Goal: Task Accomplishment & Management: Complete application form

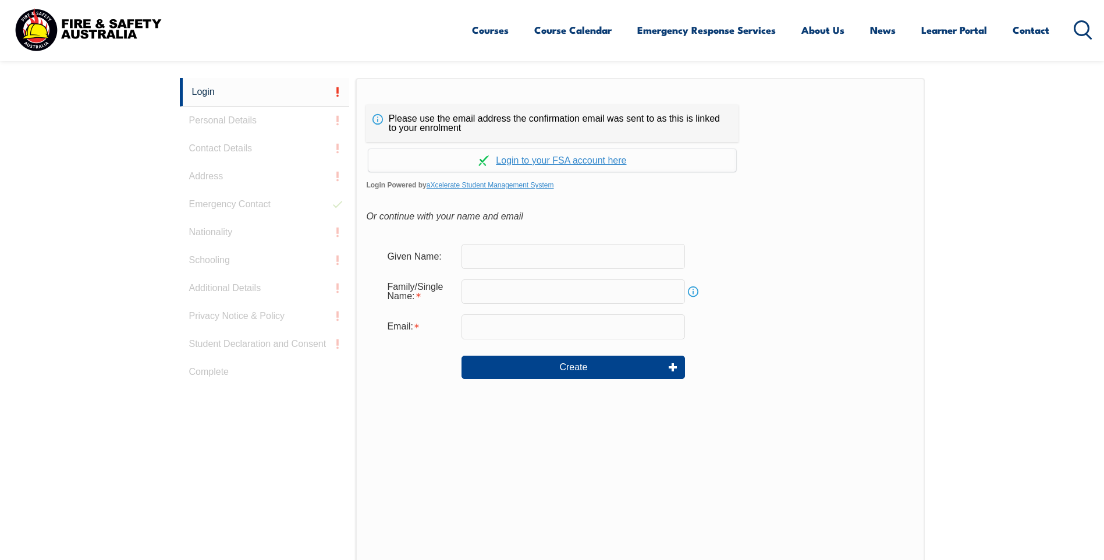
scroll to position [310, 0]
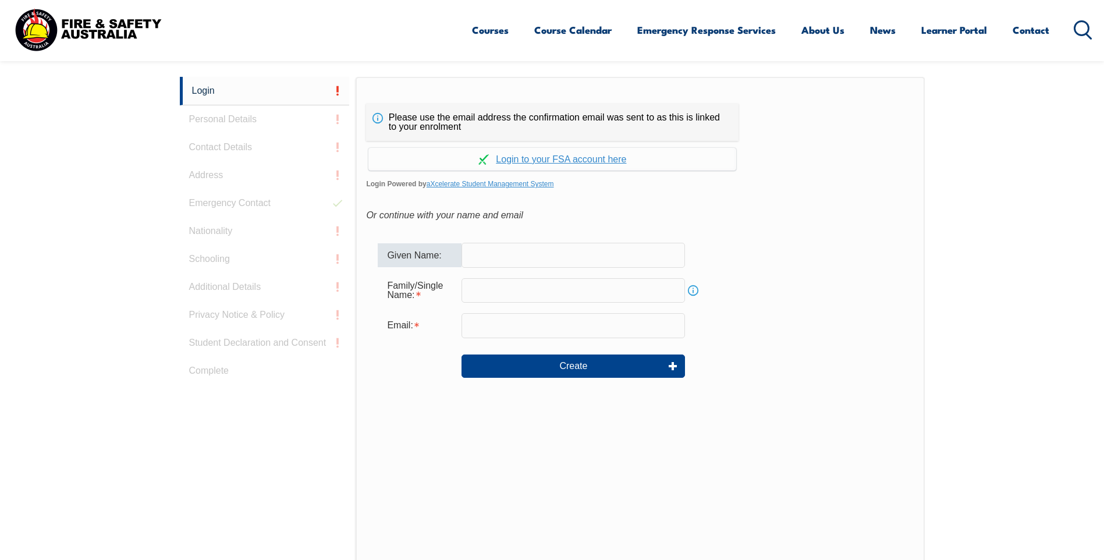
click at [530, 255] on input "text" at bounding box center [572, 255] width 223 height 24
click at [569, 156] on link "Continue with aXcelerate" at bounding box center [552, 159] width 368 height 23
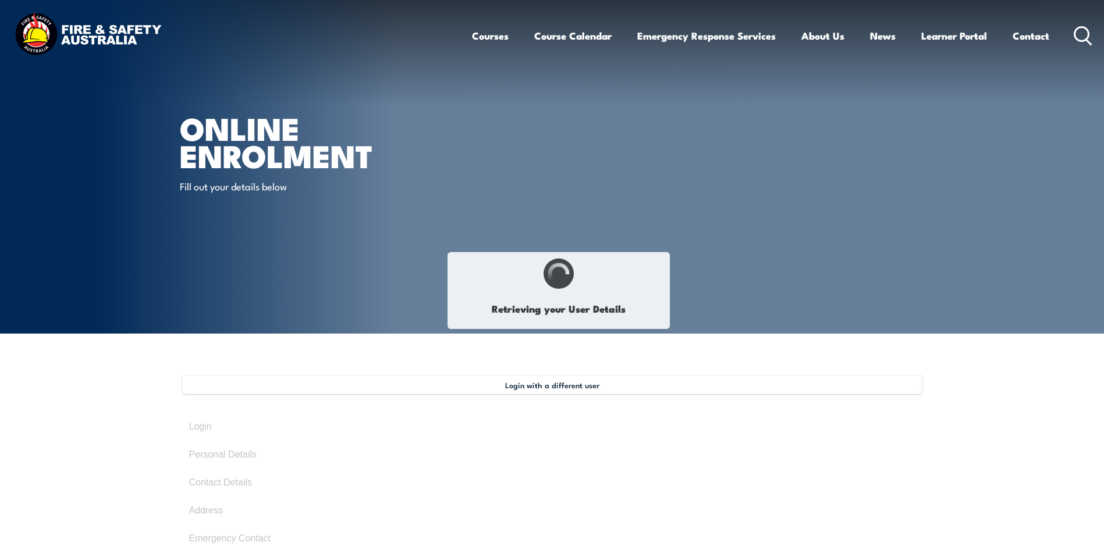
select select "Mr"
type input "Angelo"
type input "Michael"
type input "Pititto"
type input "April 9, 1978"
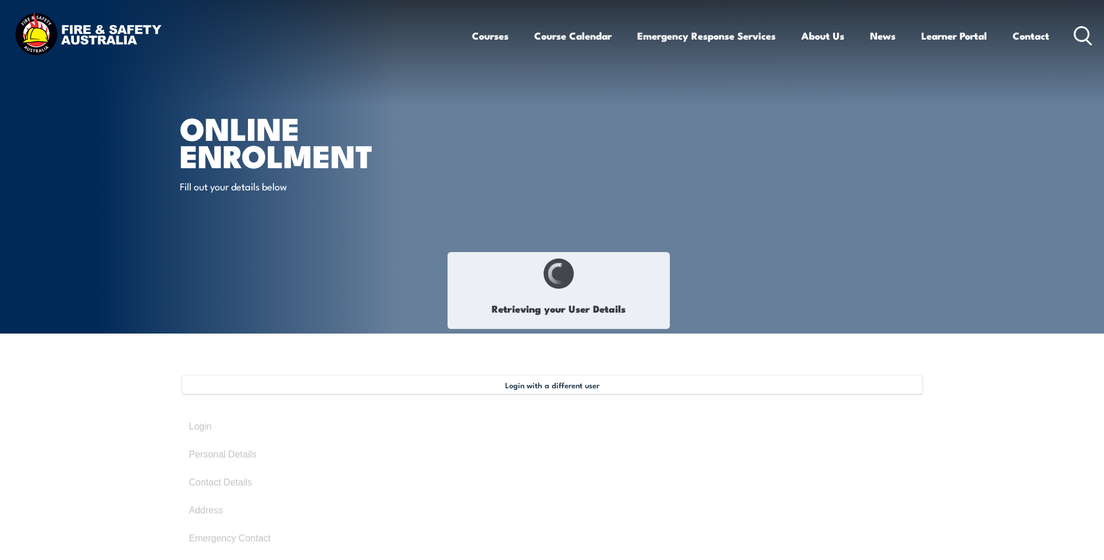
type input "KCTFJ7PDS8"
select select "M"
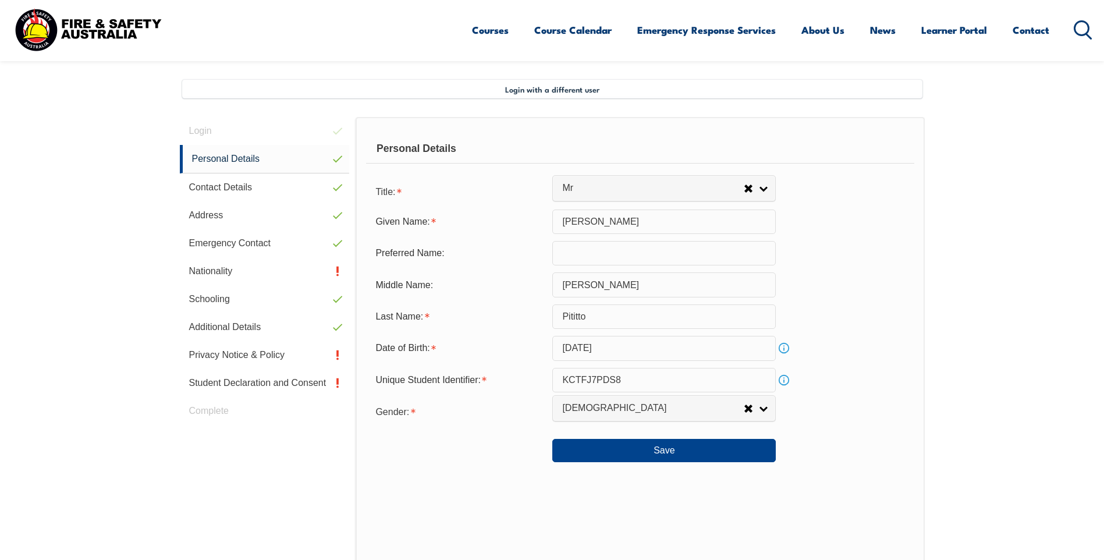
scroll to position [317, 0]
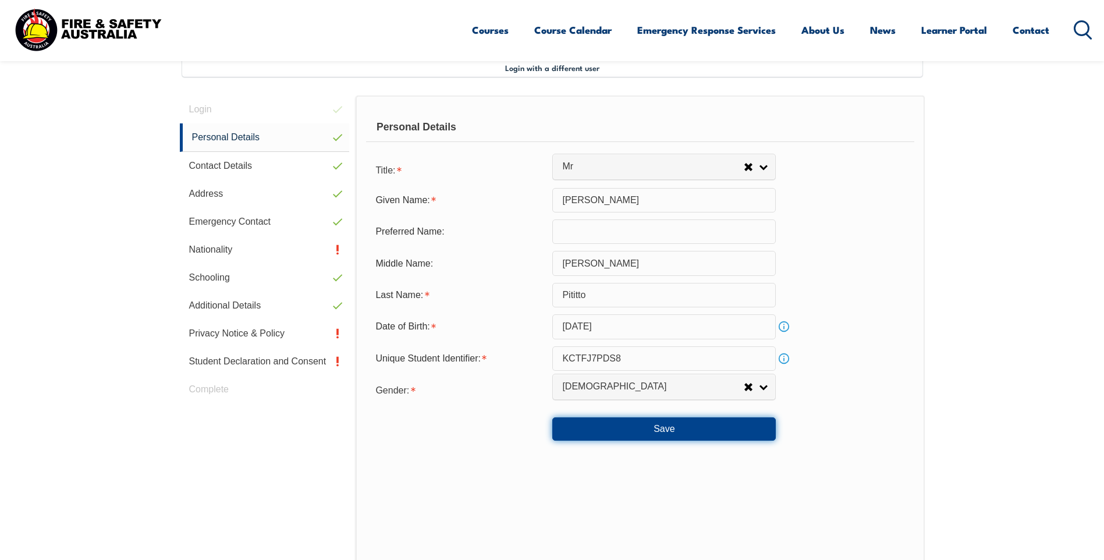
click at [671, 431] on button "Save" at bounding box center [663, 428] width 223 height 23
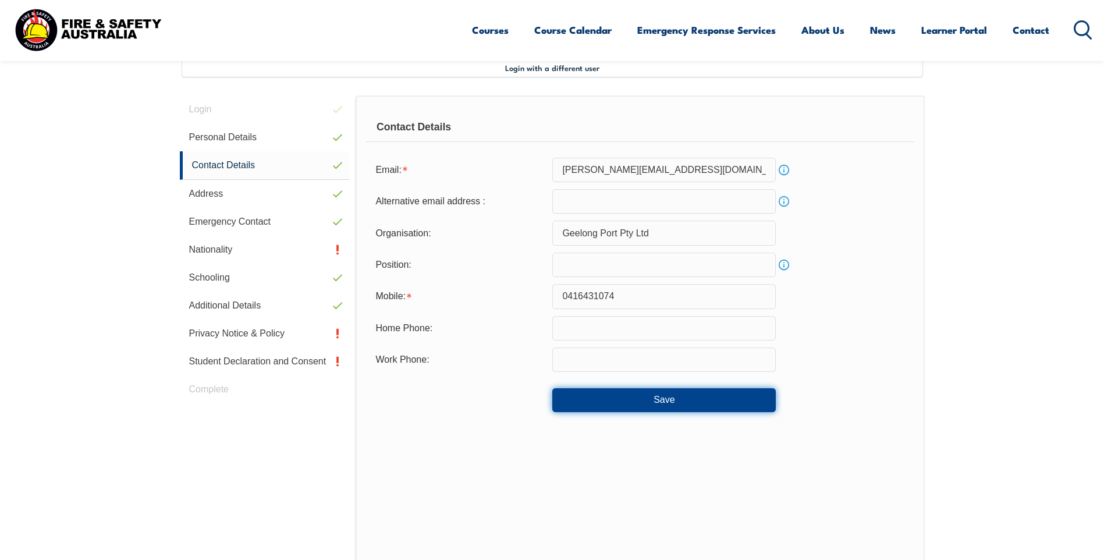
click at [662, 404] on button "Save" at bounding box center [663, 399] width 223 height 23
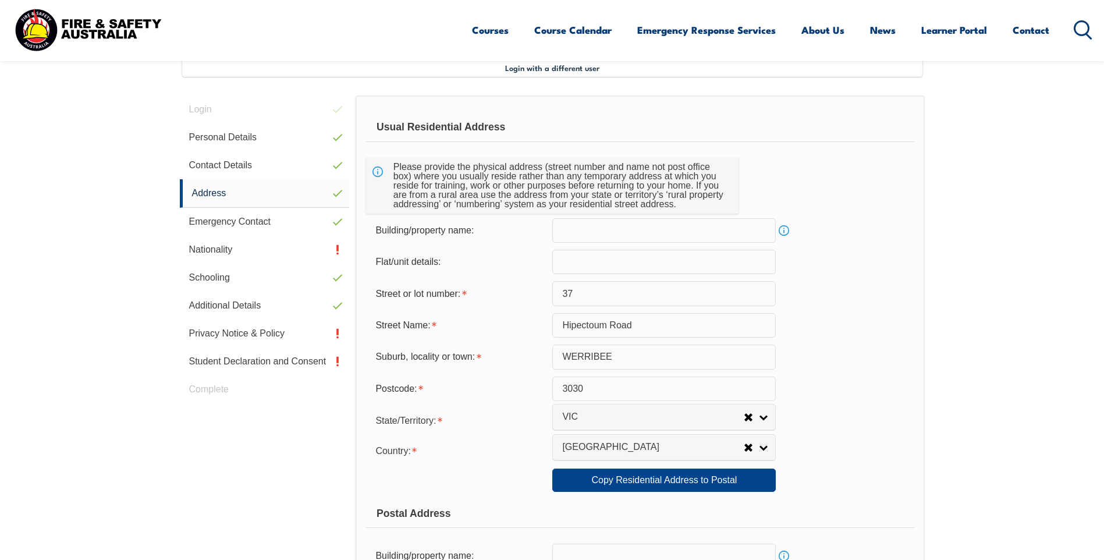
click at [578, 325] on input "Hipectoum Road" at bounding box center [663, 325] width 223 height 24
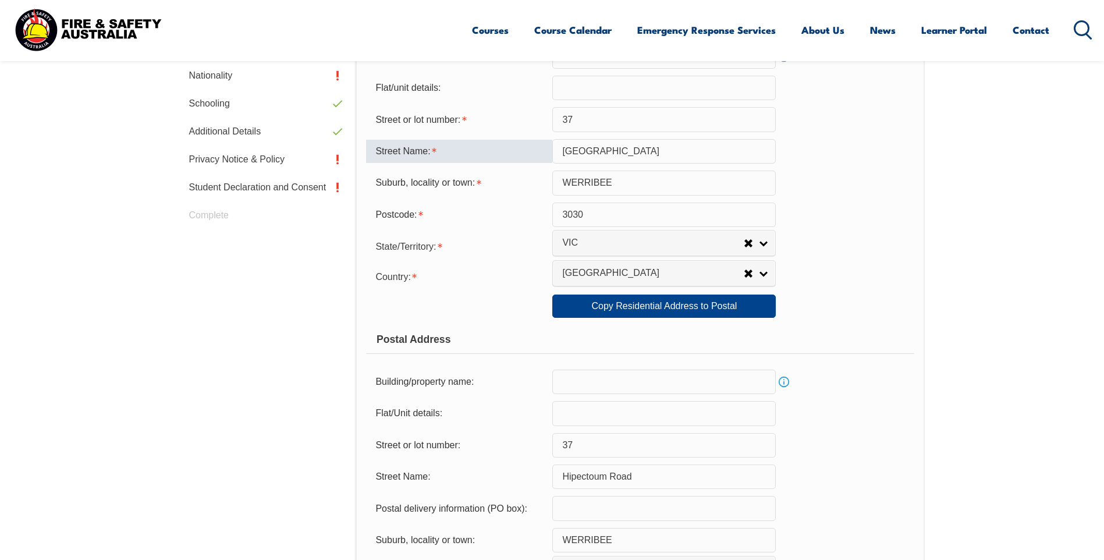
scroll to position [492, 0]
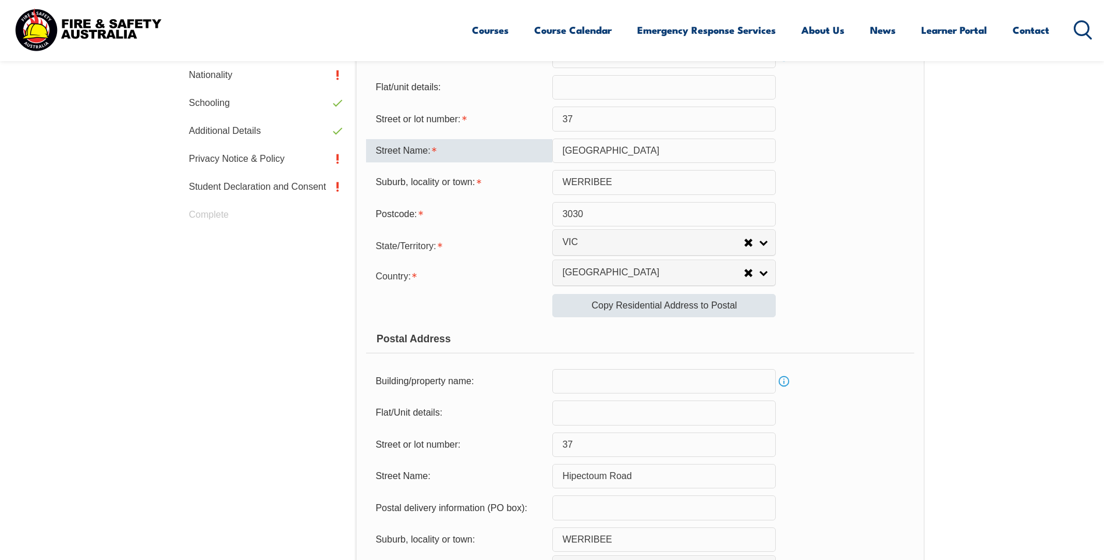
type input "Hopetoun Road"
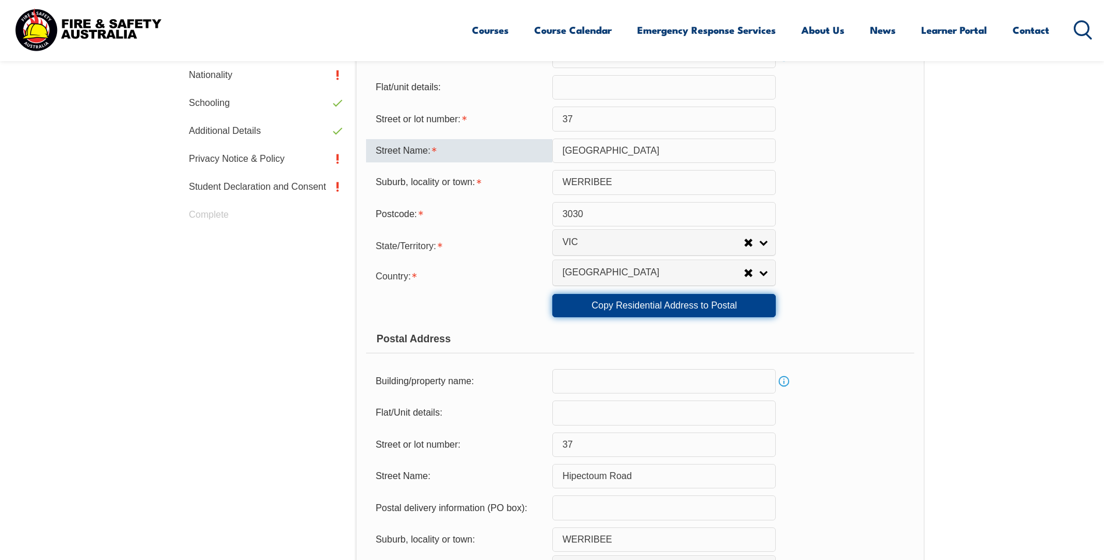
click at [668, 308] on link "Copy Residential Address to Postal" at bounding box center [663, 305] width 223 height 23
type input "Hopetoun Road"
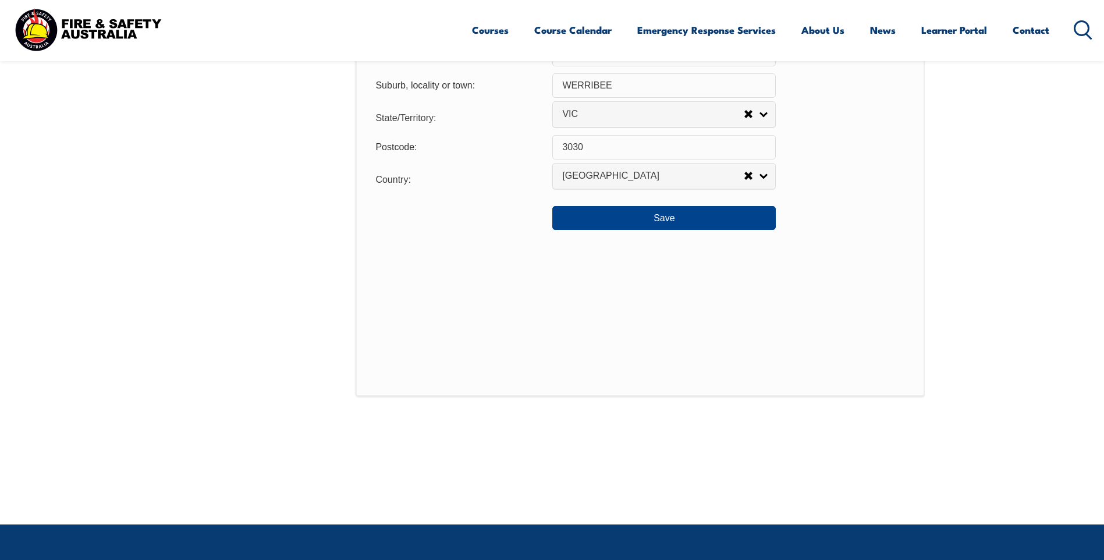
scroll to position [957, 0]
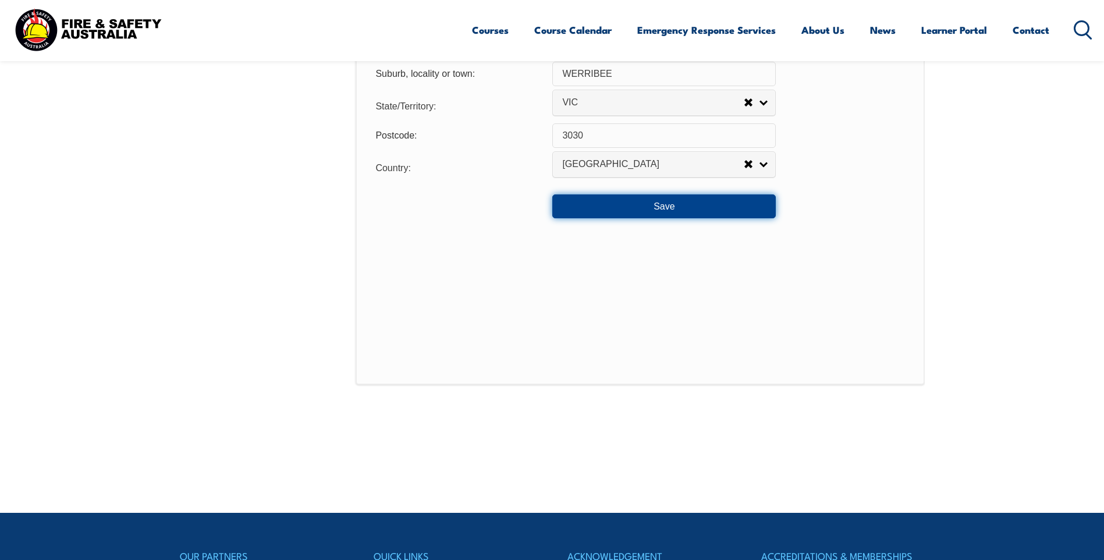
click at [669, 204] on button "Save" at bounding box center [663, 205] width 223 height 23
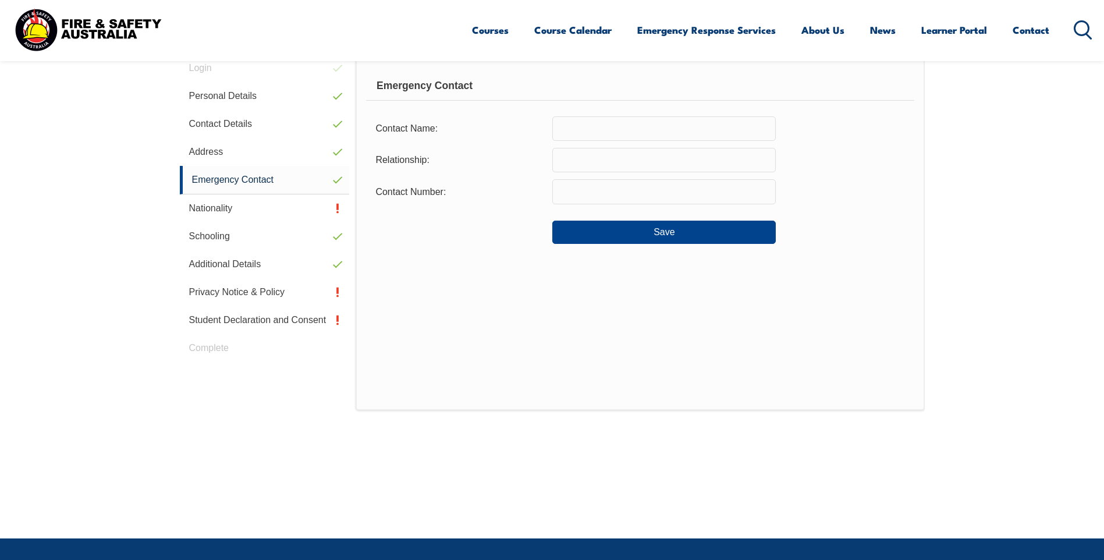
scroll to position [317, 0]
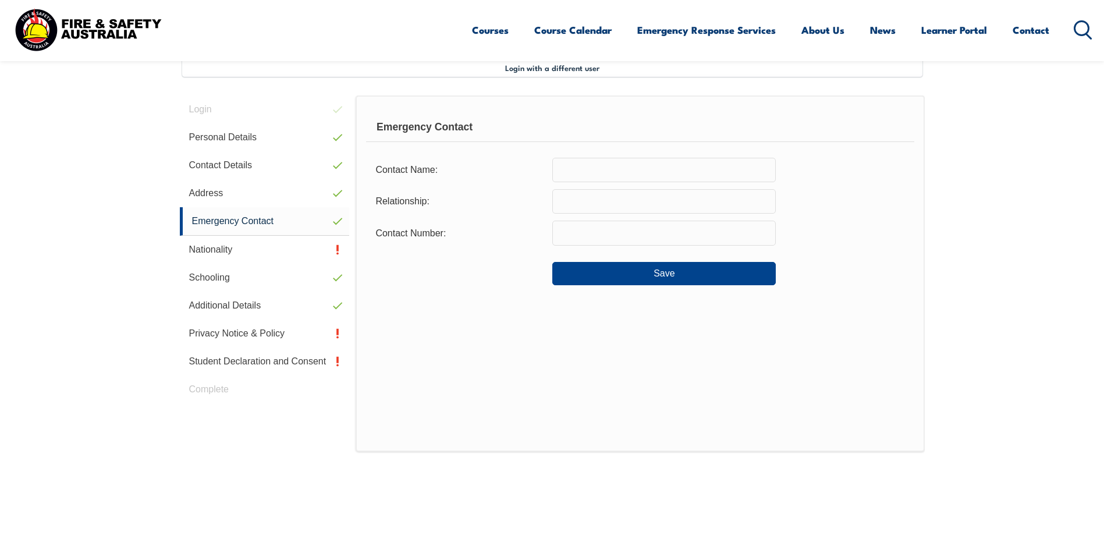
click at [600, 170] on input "text" at bounding box center [663, 170] width 223 height 24
type input "Louise"
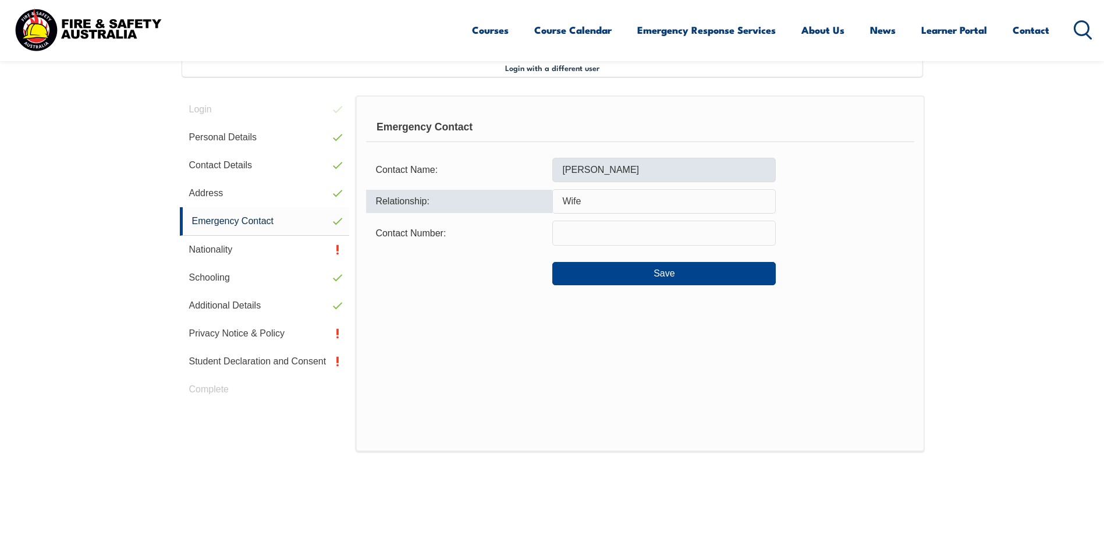
type input "Wife"
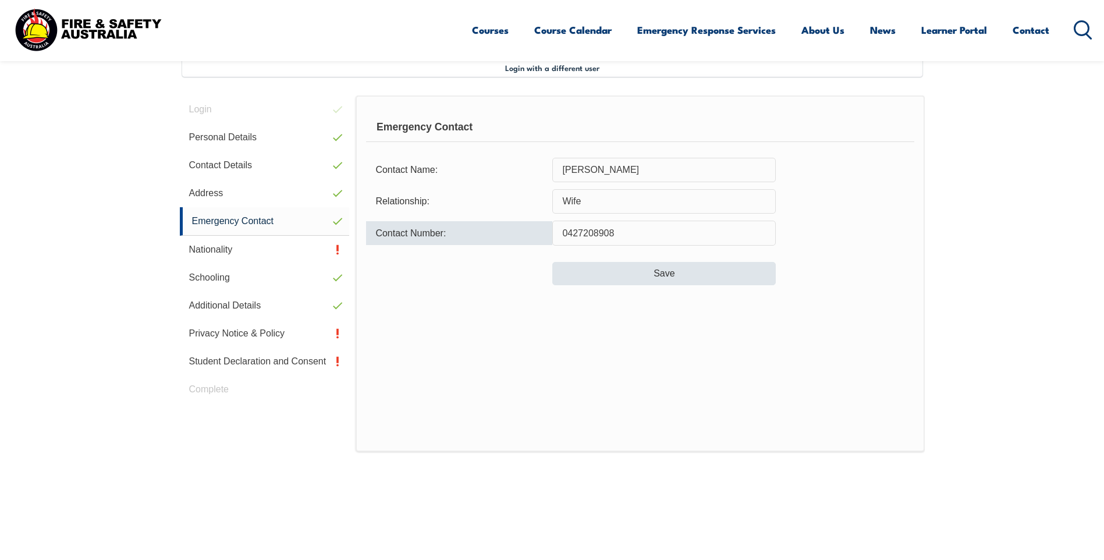
type input "0427208908"
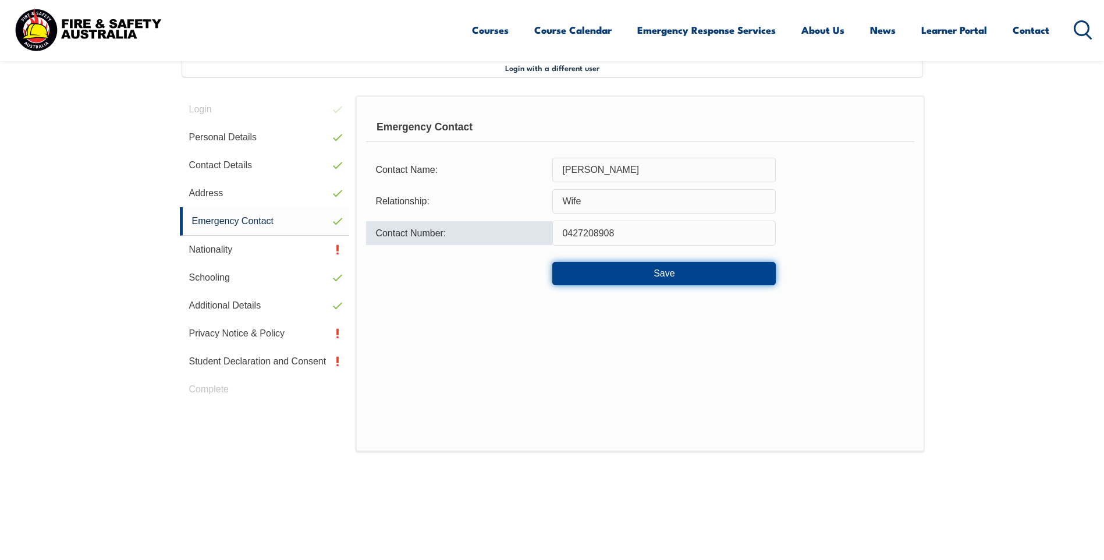
click at [680, 268] on button "Save" at bounding box center [663, 273] width 223 height 23
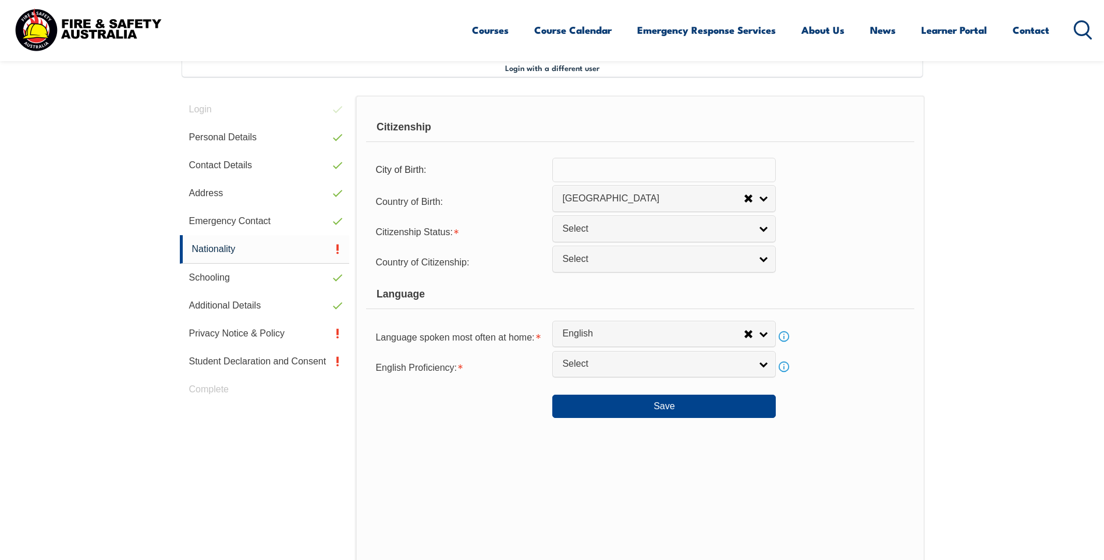
click at [654, 172] on input "text" at bounding box center [663, 170] width 223 height 24
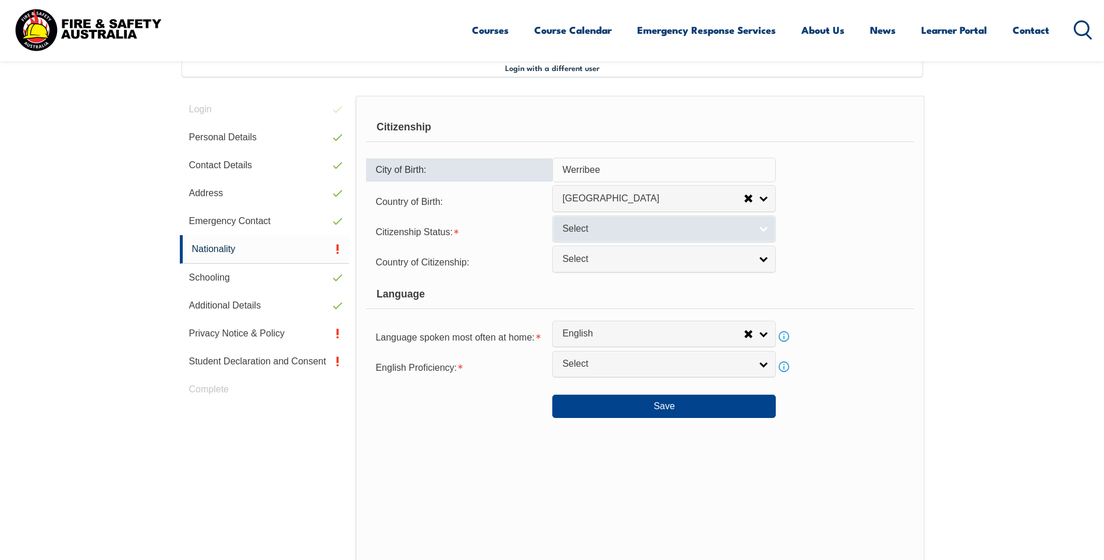
type input "Werribee"
click at [758, 229] on link "Select" at bounding box center [663, 228] width 223 height 26
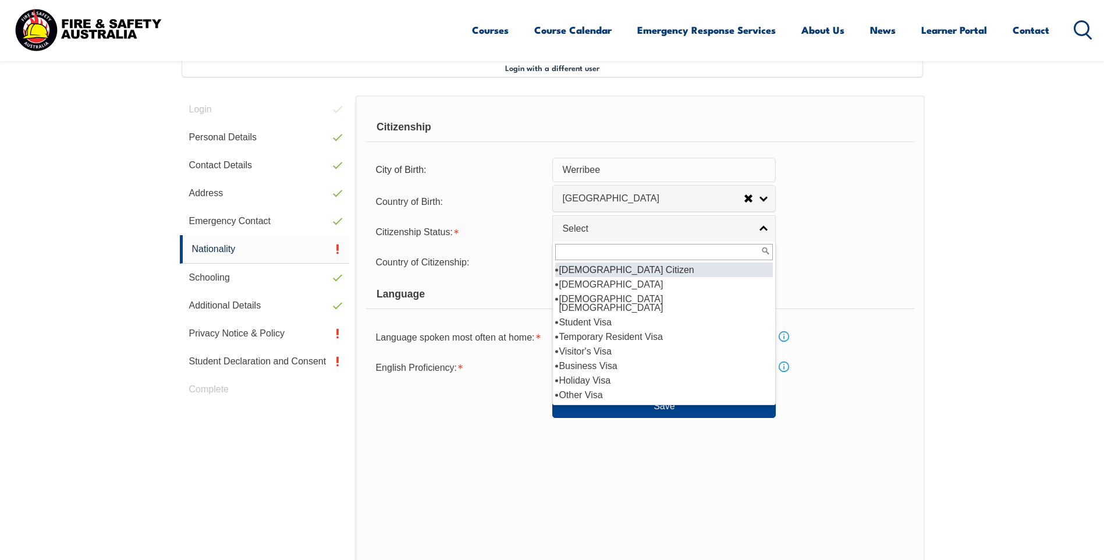
click at [660, 268] on li "[DEMOGRAPHIC_DATA] Citizen" at bounding box center [664, 269] width 218 height 15
select select "1"
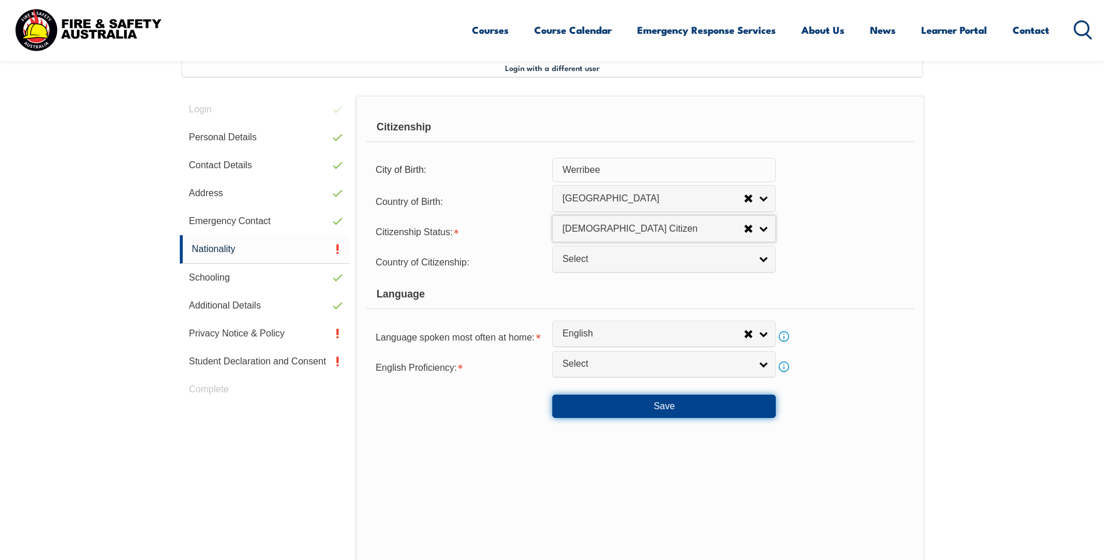
click at [665, 405] on button "Save" at bounding box center [663, 406] width 223 height 23
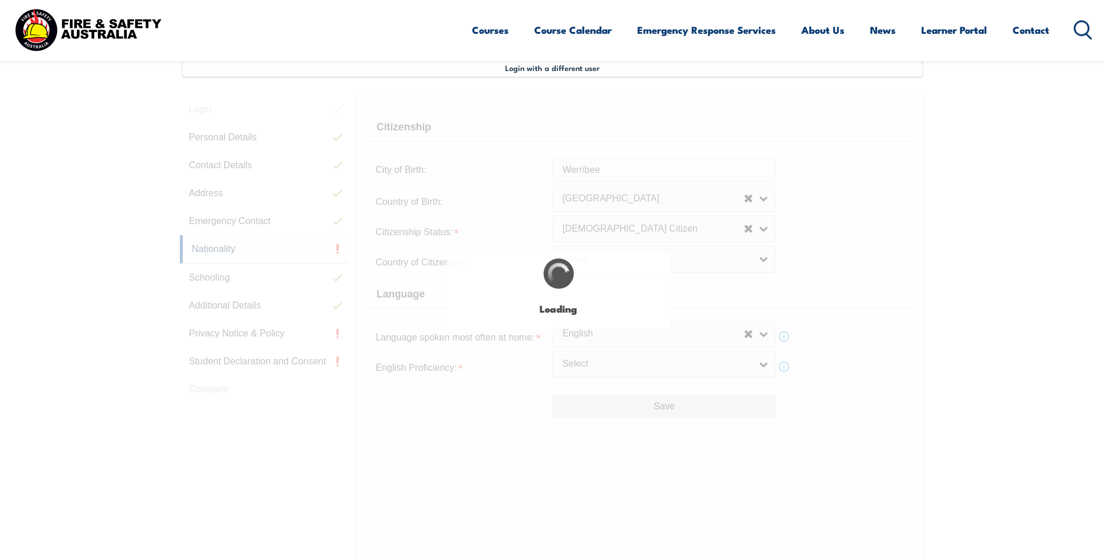
select select "true"
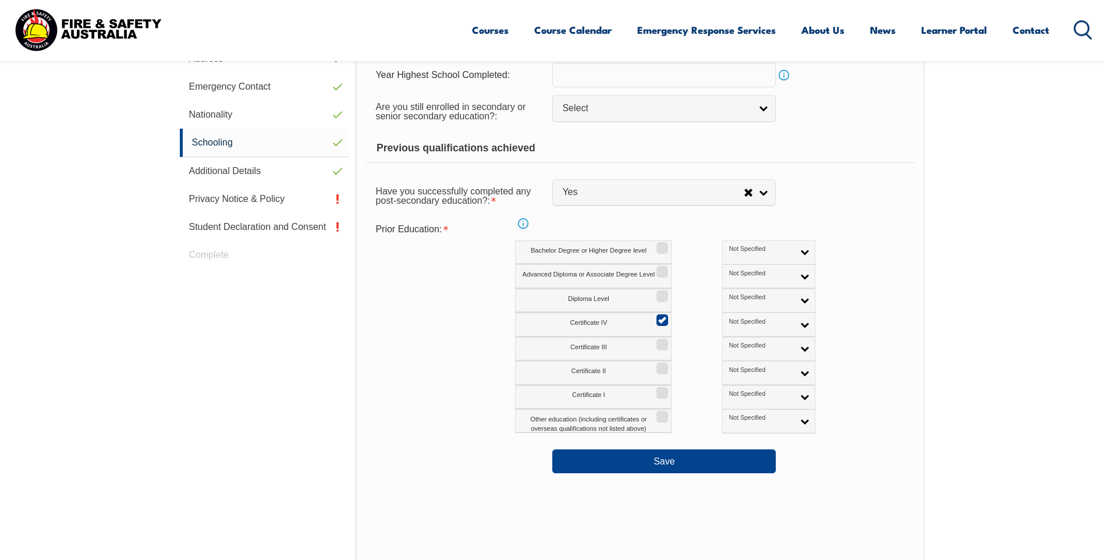
scroll to position [550, 0]
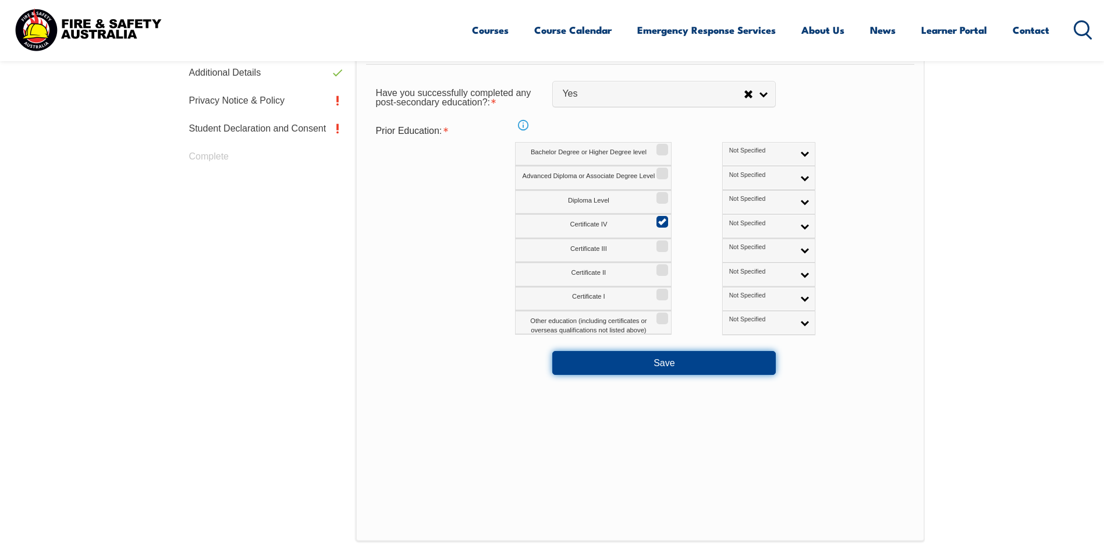
click at [693, 364] on button "Save" at bounding box center [663, 362] width 223 height 23
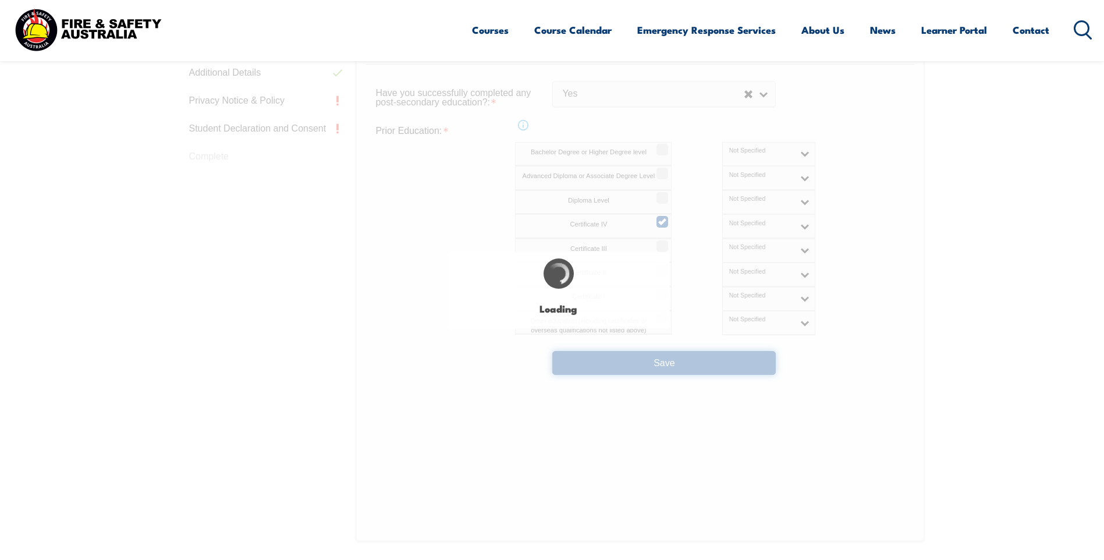
select select "false"
select select
select select "true"
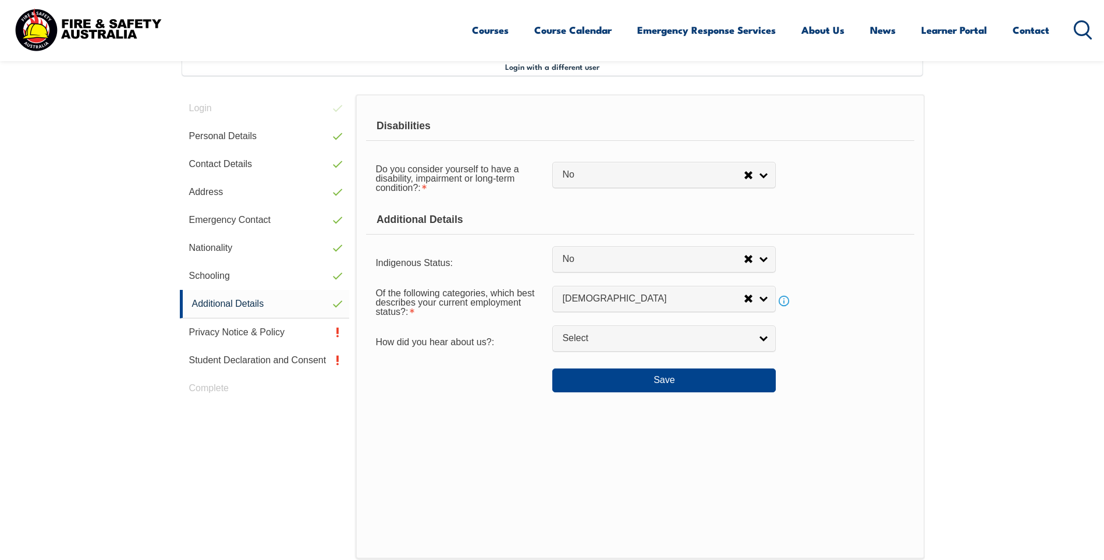
scroll to position [317, 0]
click at [679, 382] on button "Save" at bounding box center [663, 381] width 223 height 23
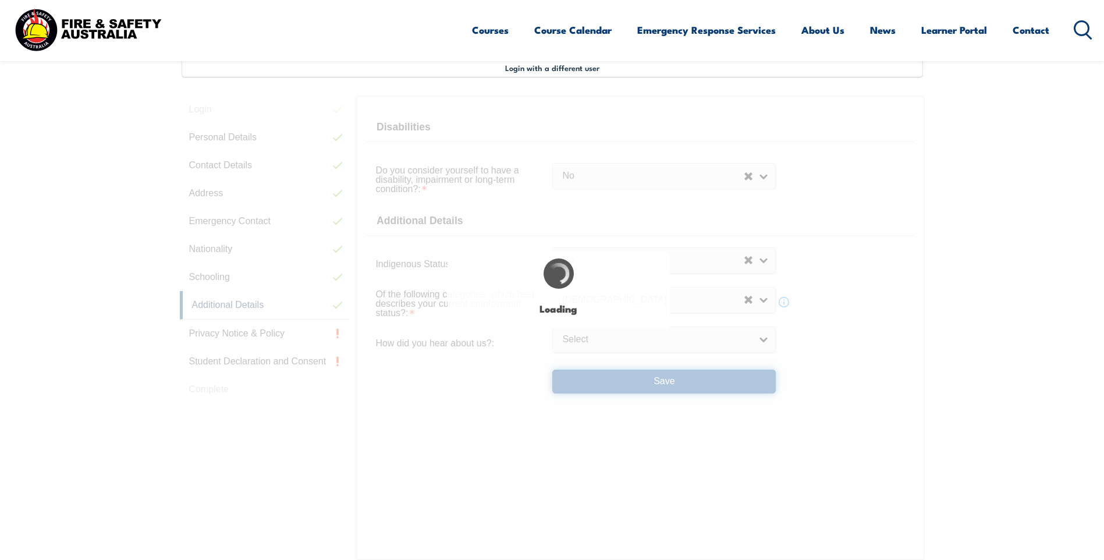
select select "false"
select select
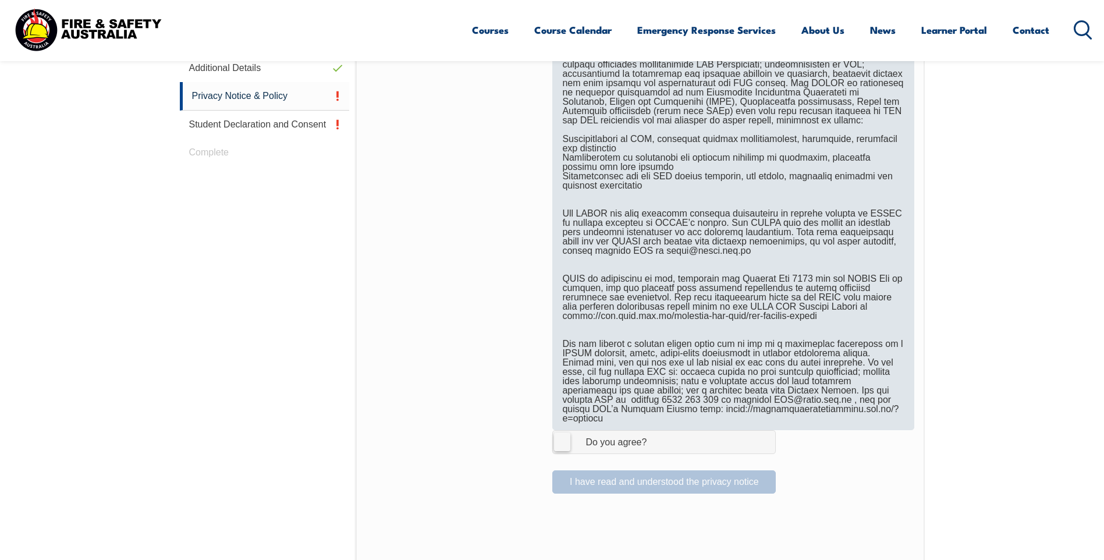
scroll to position [783, 0]
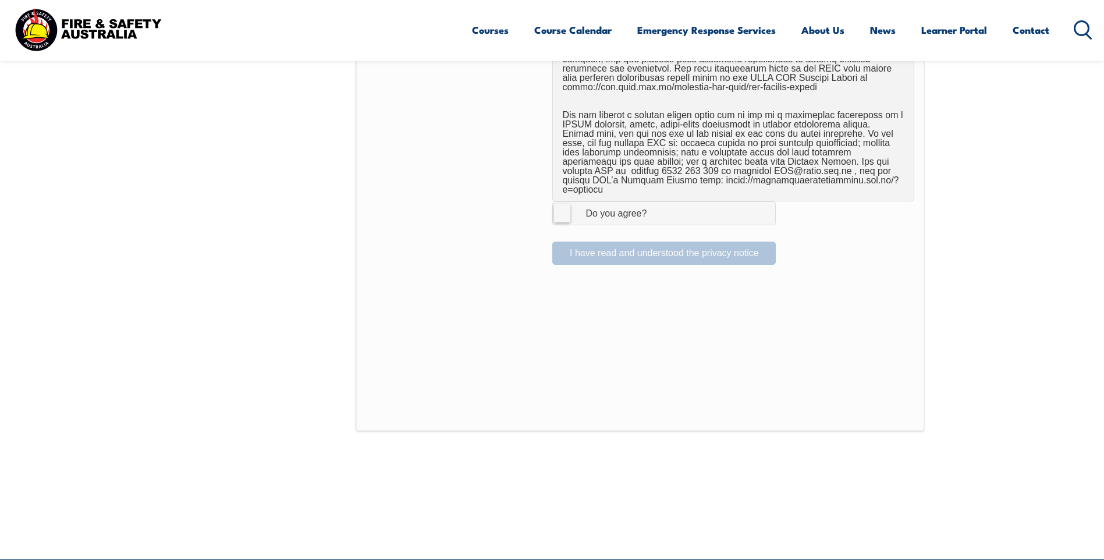
click at [563, 205] on label "I Agree Do you agree?" at bounding box center [663, 212] width 223 height 23
click at [656, 205] on input "I Agree Do you agree?" at bounding box center [666, 213] width 20 height 22
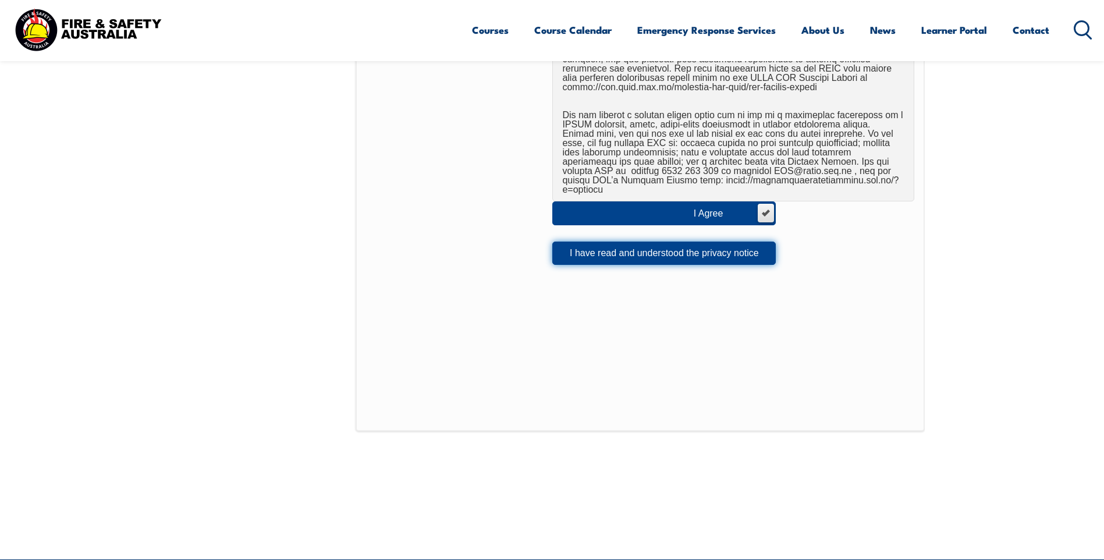
click at [634, 245] on button "I have read and understood the privacy notice" at bounding box center [663, 253] width 223 height 23
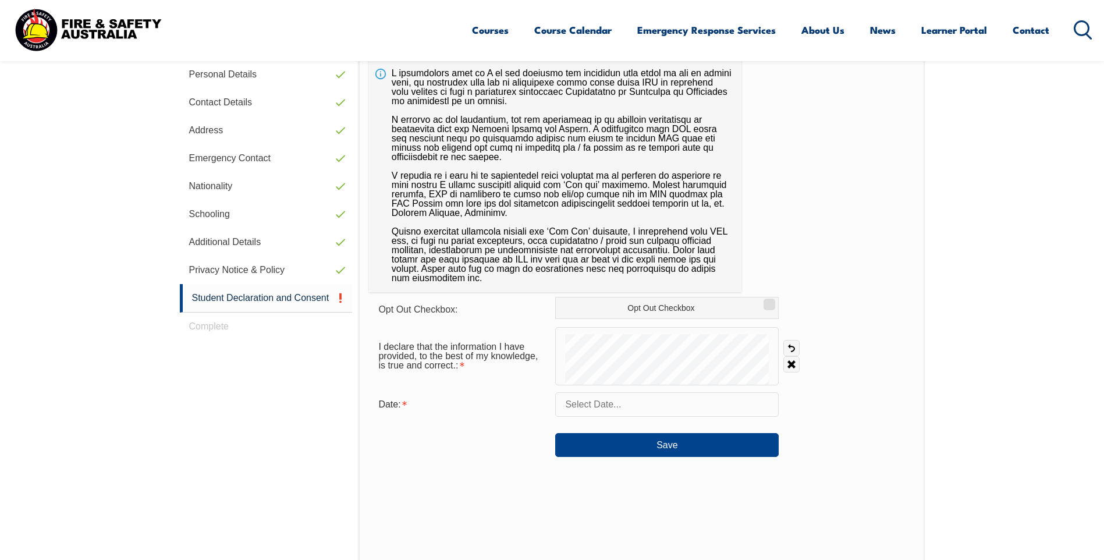
scroll to position [317, 0]
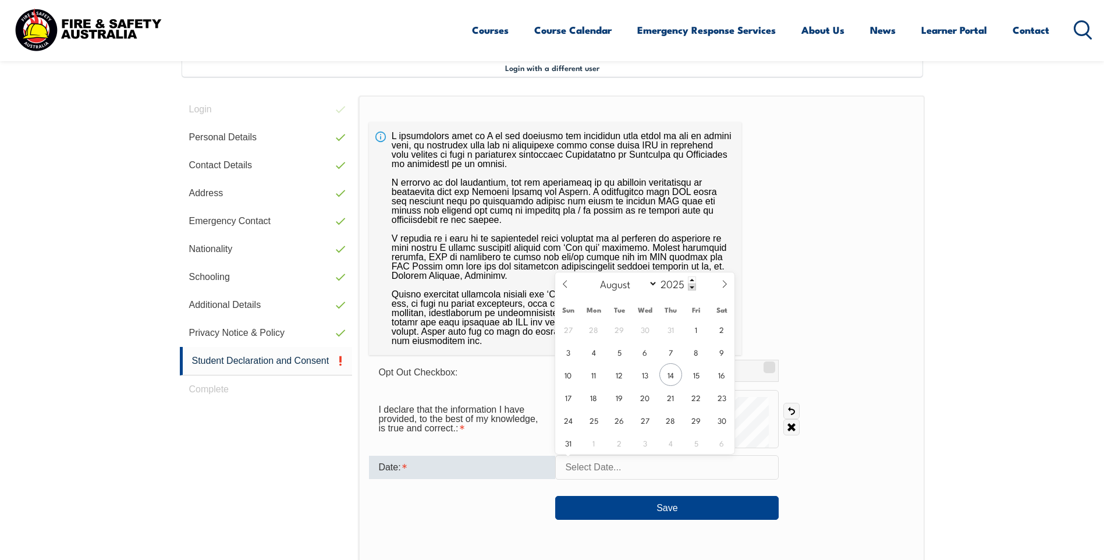
click at [615, 468] on input "text" at bounding box center [666, 467] width 223 height 24
click at [671, 378] on span "14" at bounding box center [670, 374] width 23 height 23
type input "August 14, 2025"
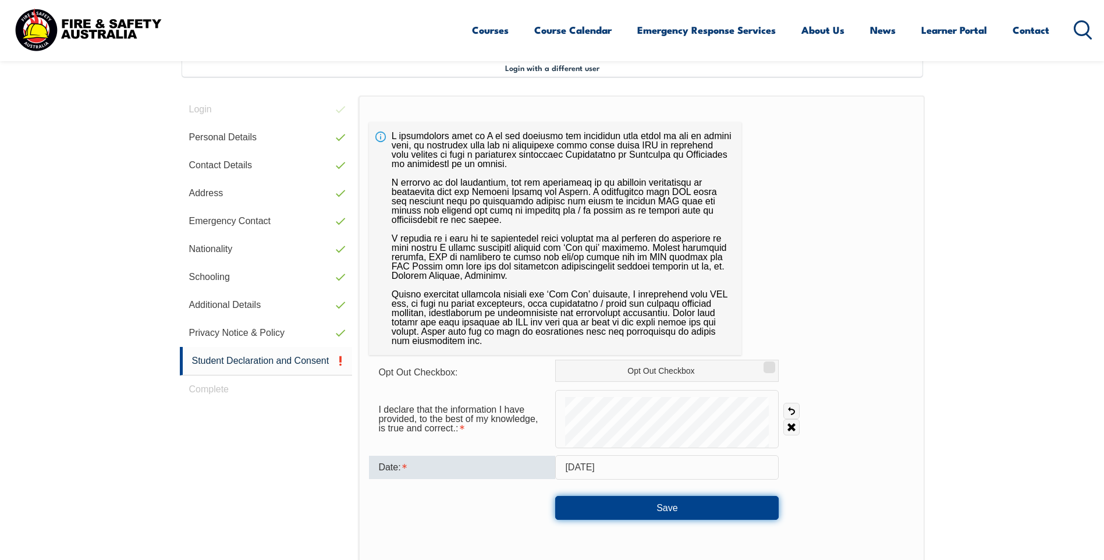
click at [635, 506] on button "Save" at bounding box center [666, 507] width 223 height 23
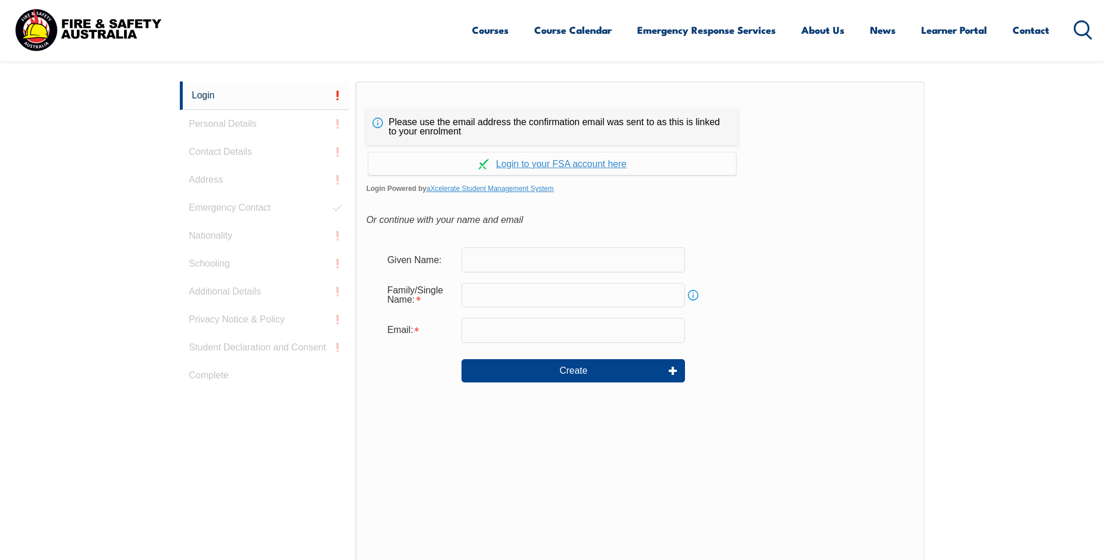
scroll to position [310, 0]
